Goal: Task Accomplishment & Management: Manage account settings

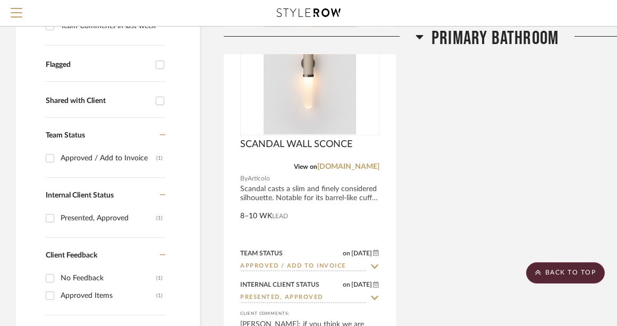
scroll to position [299, 0]
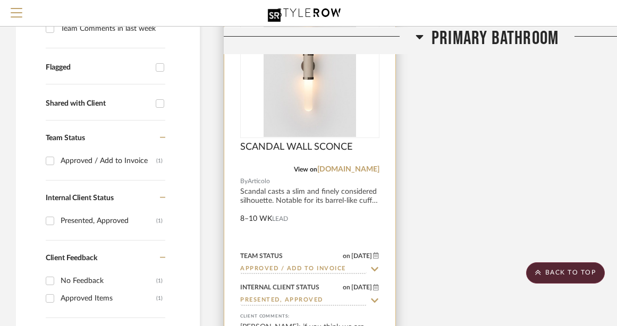
click at [0, 0] on img at bounding box center [0, 0] width 0 height 0
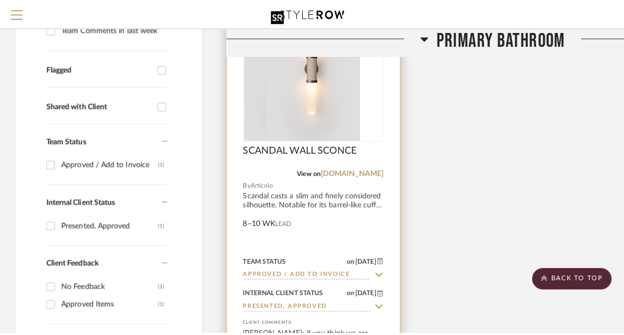
scroll to position [0, 0]
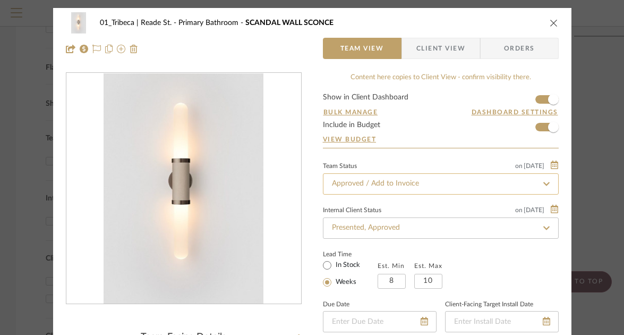
click at [384, 187] on input "Approved / Add to Invoice" at bounding box center [441, 183] width 236 height 21
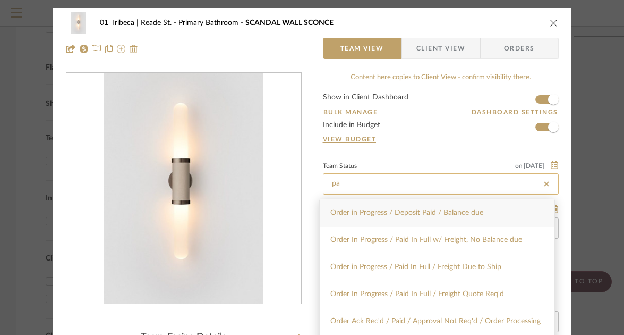
type input "p"
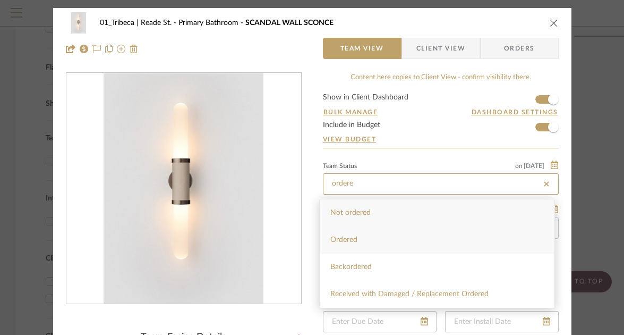
type input "ordere"
click at [343, 239] on span "Ordered" at bounding box center [343, 239] width 27 height 7
type input "[DATE]"
type input "Ordered"
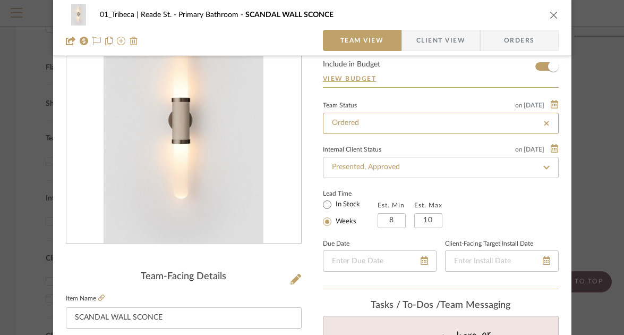
type input "[DATE]"
type input "Ordered"
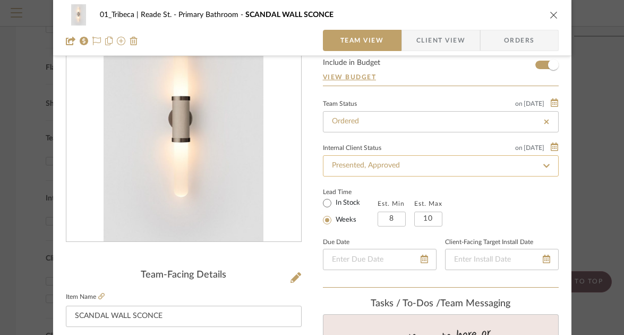
click at [409, 168] on input "Presented, Approved" at bounding box center [441, 165] width 236 height 21
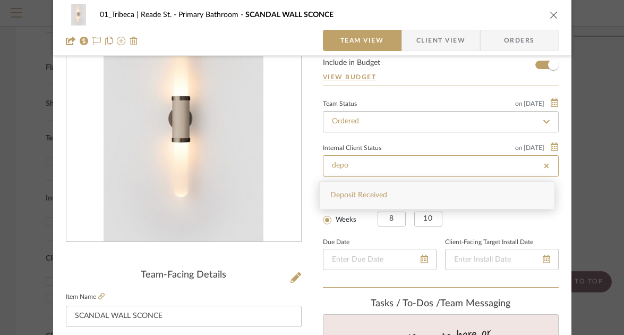
type input "depo"
click at [380, 194] on span "Deposit Received" at bounding box center [358, 194] width 57 height 7
type input "[DATE]"
type input "Deposit Received"
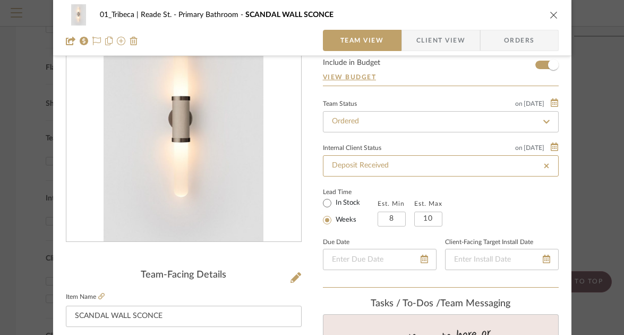
type input "[DATE]"
type input "Deposit Received"
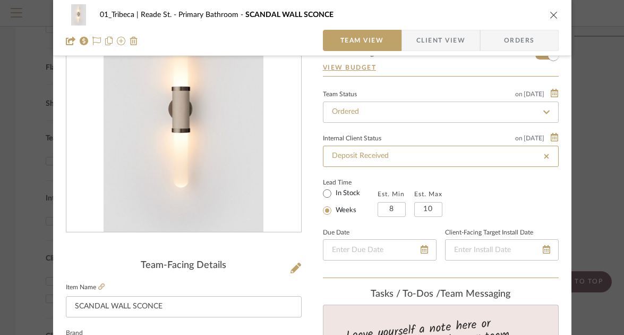
scroll to position [0, 0]
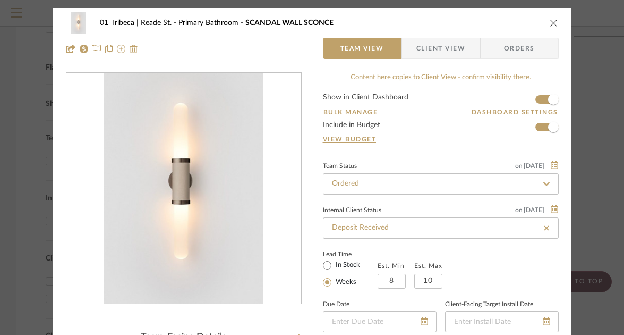
click at [550, 21] on icon "close" at bounding box center [554, 23] width 9 height 9
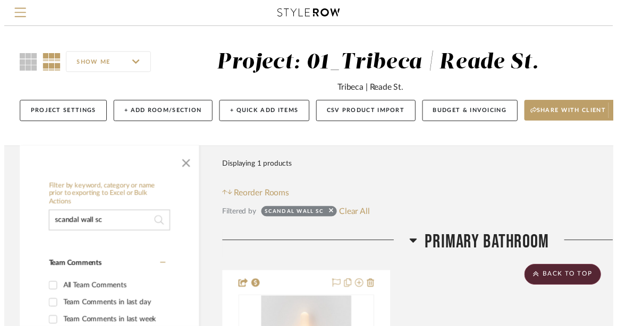
scroll to position [299, 0]
